Goal: Check status: Check status

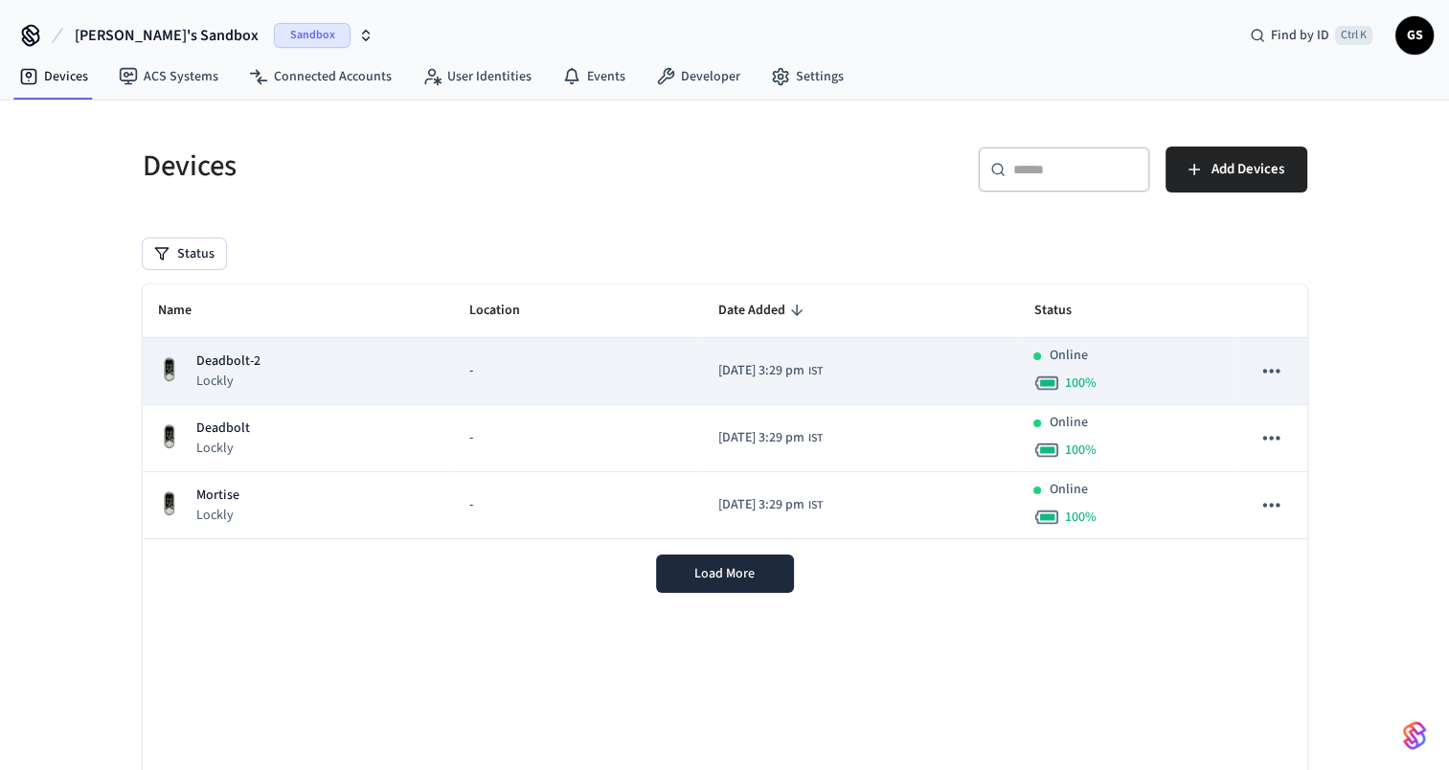
click at [601, 383] on td "-" at bounding box center [578, 371] width 249 height 67
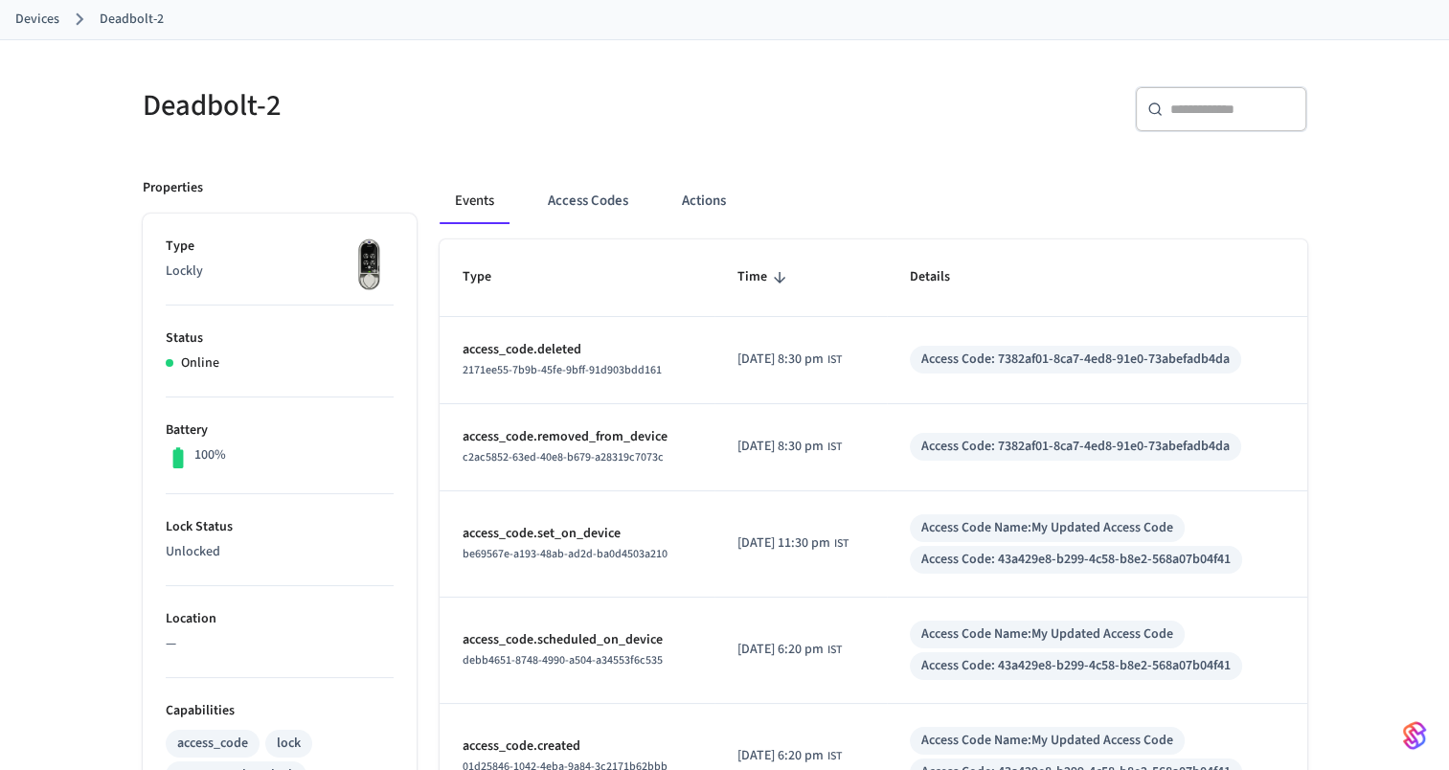
scroll to position [102, 0]
click at [707, 207] on button "Actions" at bounding box center [703, 200] width 75 height 46
